Goal: Book appointment/travel/reservation

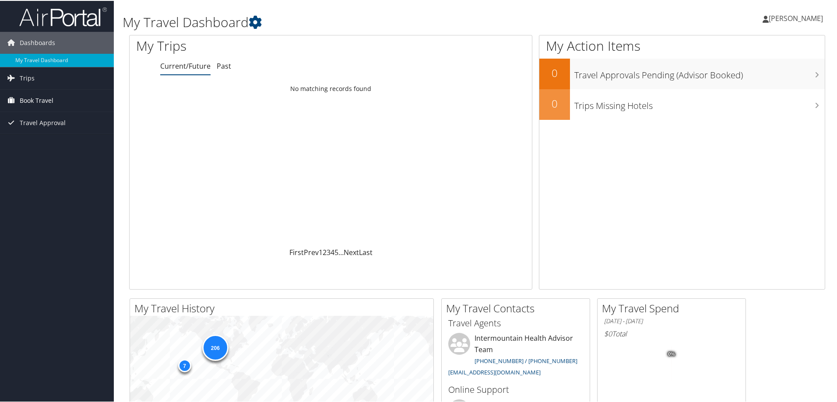
click at [40, 103] on span "Book Travel" at bounding box center [37, 100] width 34 height 22
click at [39, 141] on link "Book/Manage Online Trips" at bounding box center [57, 143] width 114 height 13
click at [38, 145] on link "Book/Manage Online Trips" at bounding box center [57, 143] width 114 height 13
click at [46, 148] on link "Book/Manage Online Trips" at bounding box center [57, 143] width 114 height 13
